Goal: Task Accomplishment & Management: Complete application form

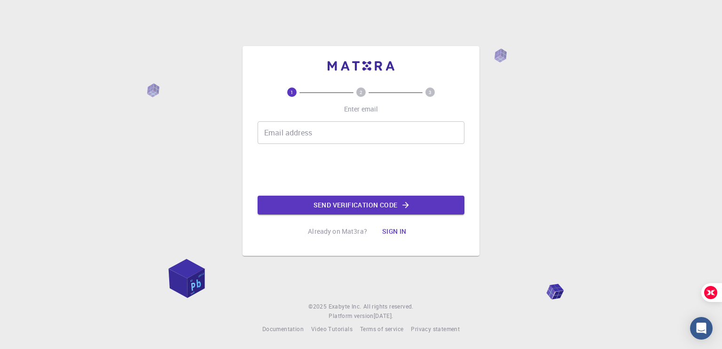
click at [331, 132] on input "Email address" at bounding box center [361, 132] width 207 height 23
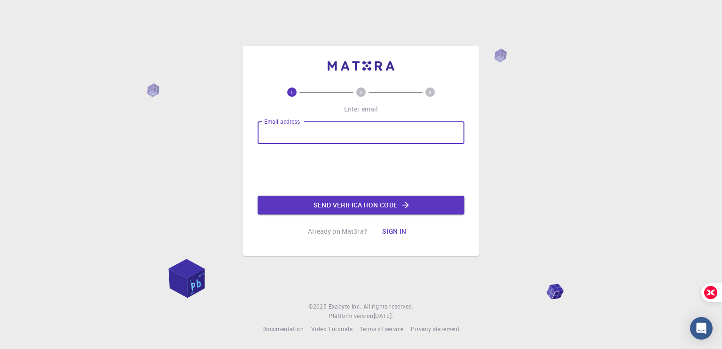
type input "[EMAIL_ADDRESS][DOMAIN_NAME]"
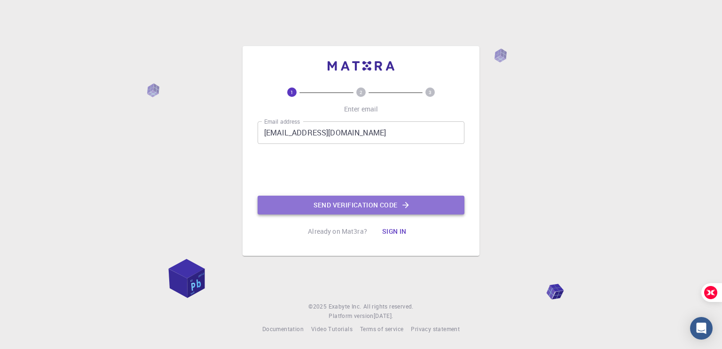
click at [363, 206] on button "Send verification code" at bounding box center [361, 205] width 207 height 19
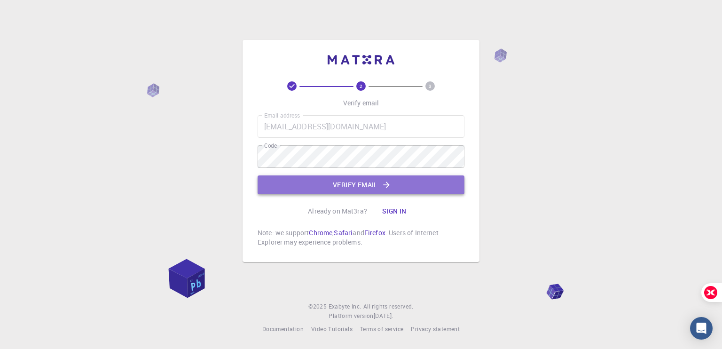
click at [384, 182] on icon "button" at bounding box center [386, 184] width 9 height 9
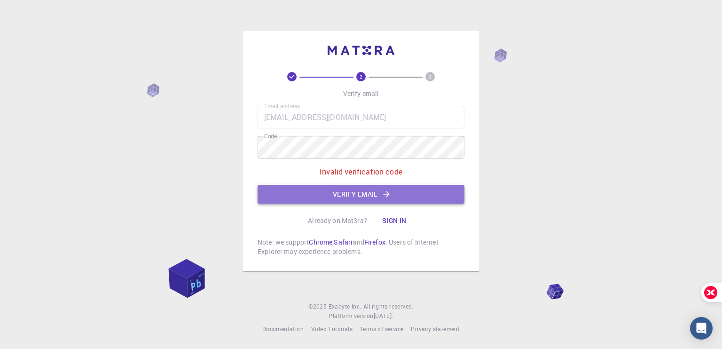
click at [384, 188] on button "Verify email" at bounding box center [361, 194] width 207 height 19
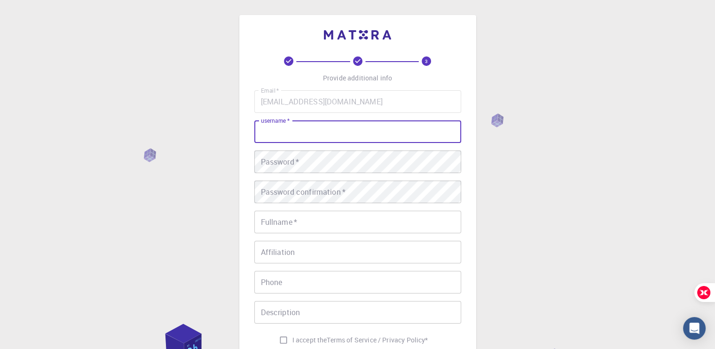
click at [339, 134] on input "username   *" at bounding box center [357, 131] width 207 height 23
type input "Meganthan"
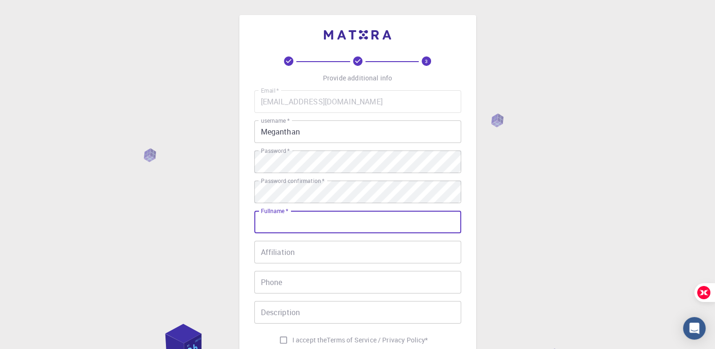
click at [343, 219] on input "Fullname   *" at bounding box center [357, 222] width 207 height 23
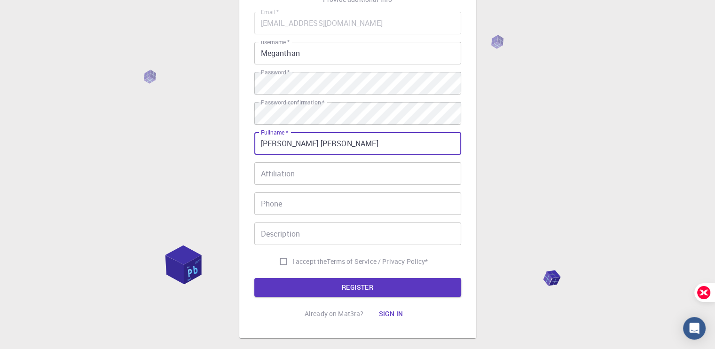
scroll to position [129, 0]
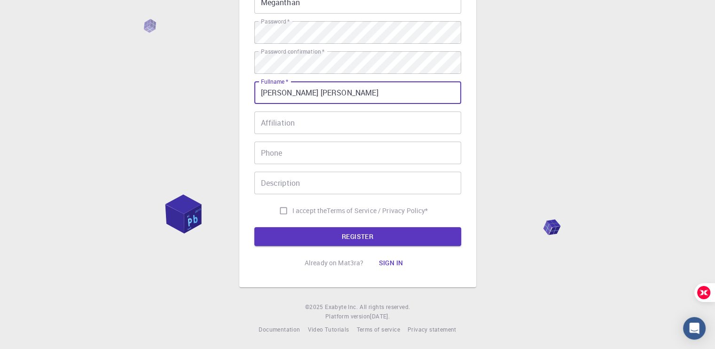
type input "[PERSON_NAME] [PERSON_NAME]"
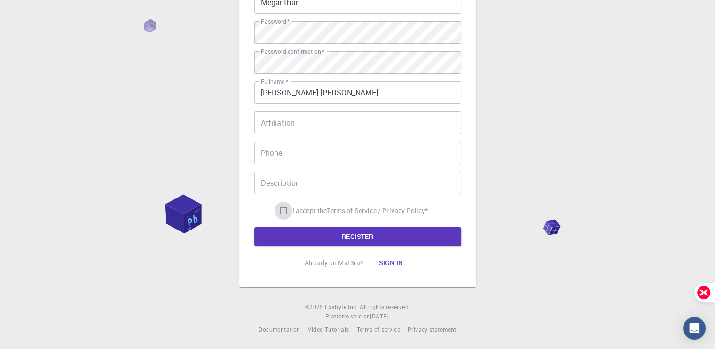
click at [278, 208] on input "I accept the Terms of Service / Privacy Policy *" at bounding box center [283, 211] width 18 height 18
checkbox input "true"
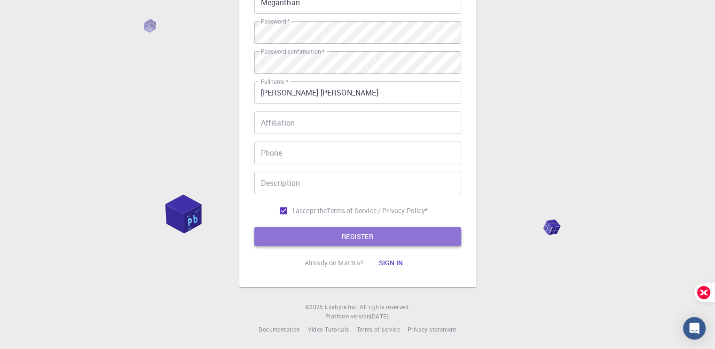
click at [310, 230] on button "REGISTER" at bounding box center [357, 236] width 207 height 19
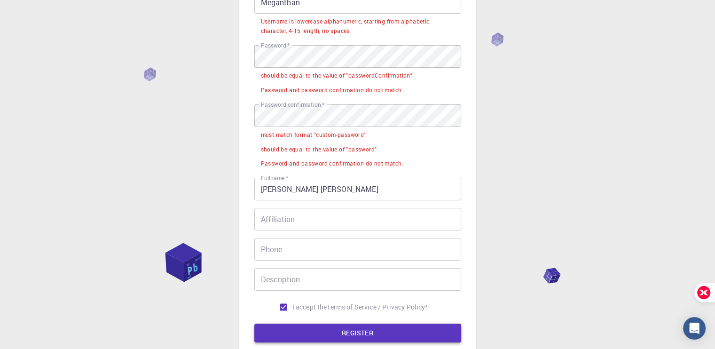
click at [310, 230] on div "Email   * [EMAIL_ADDRESS][DOMAIN_NAME] Email   * username   * Meganthan usernam…" at bounding box center [357, 138] width 207 height 355
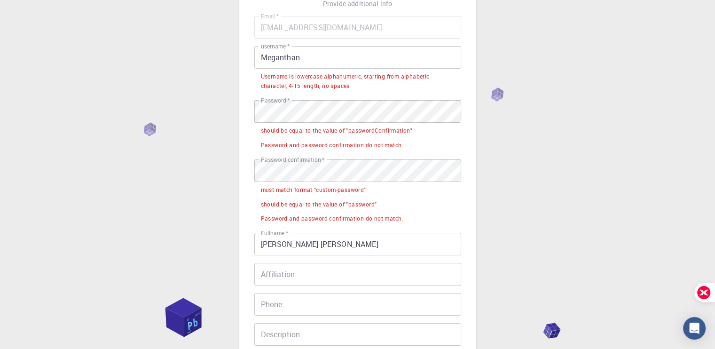
scroll to position [73, 0]
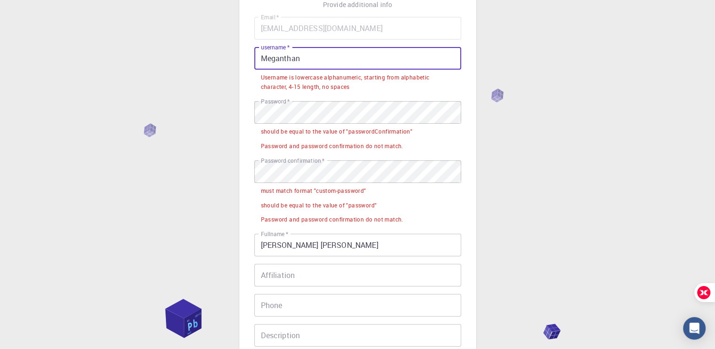
click at [265, 56] on input "Meganthan" at bounding box center [357, 58] width 207 height 23
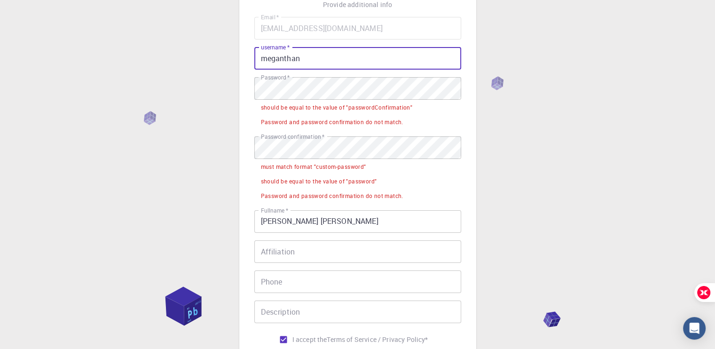
type input "meganthan"
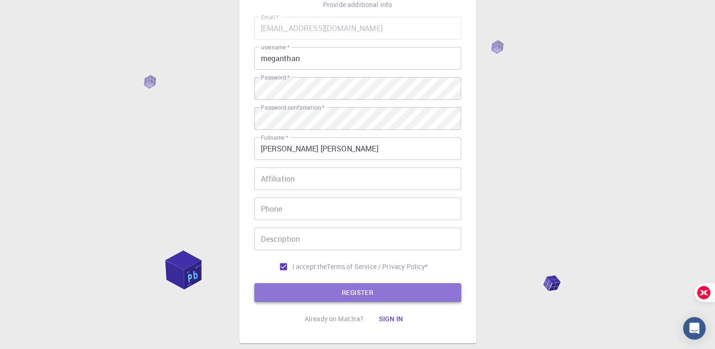
click at [357, 290] on button "REGISTER" at bounding box center [357, 292] width 207 height 19
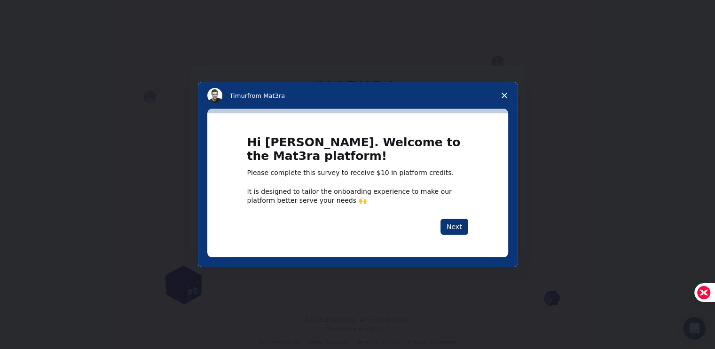
click at [508, 92] on span "Close survey" at bounding box center [504, 95] width 26 height 26
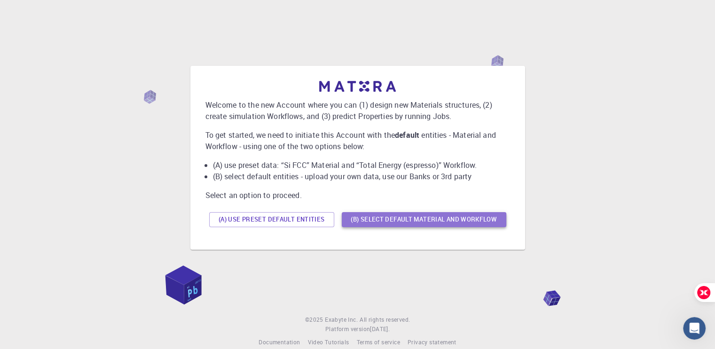
click at [415, 221] on button "(B) Select default material and workflow" at bounding box center [424, 219] width 164 height 15
